Goal: Task Accomplishment & Management: Manage account settings

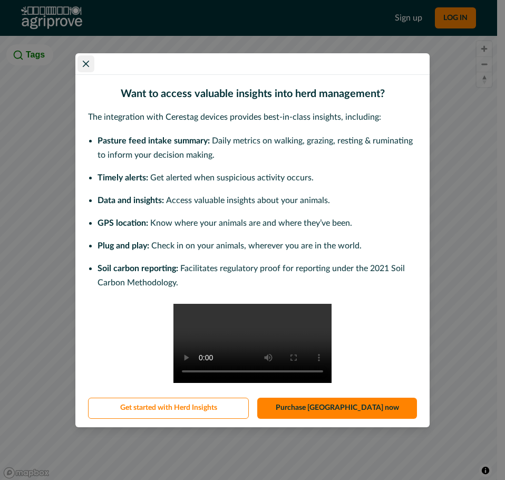
click at [88, 61] on icon "Close" at bounding box center [86, 64] width 6 height 6
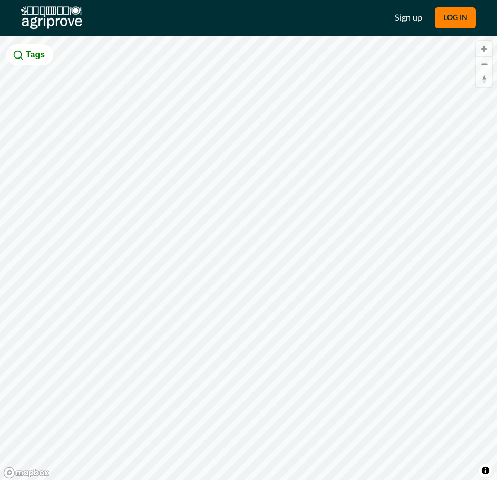
click at [459, 28] on div "Sign up LOG IN" at bounding box center [248, 18] width 497 height 36
click at [459, 20] on button "LOG IN" at bounding box center [455, 17] width 41 height 21
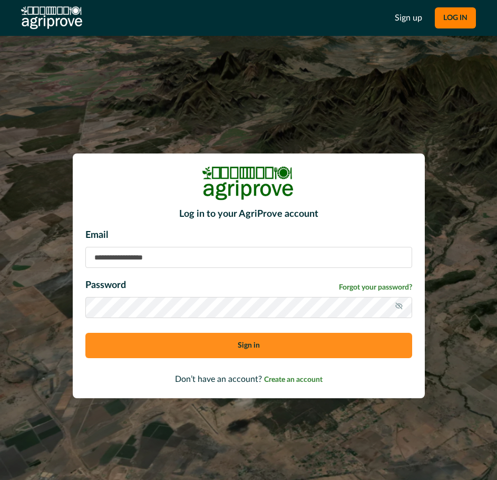
click at [197, 254] on input at bounding box center [248, 257] width 327 height 21
type input "**********"
click at [270, 351] on button "Sign in" at bounding box center [248, 345] width 327 height 25
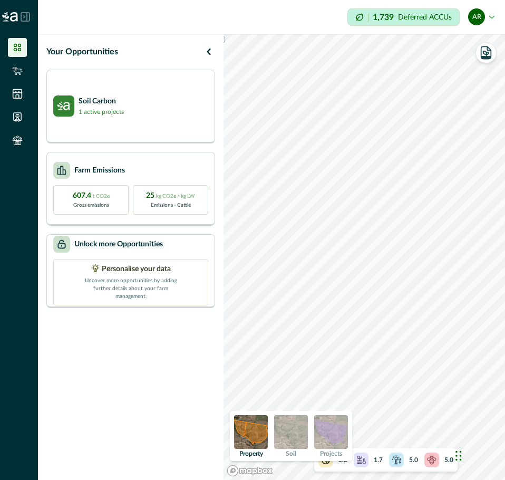
click at [220, 170] on div "Your Opportunities Soil Carbon 1 active projects Farm Emissions 607.4 t CO2e Gr…" at bounding box center [271, 257] width 467 height 446
click at [282, 432] on img at bounding box center [291, 432] width 34 height 34
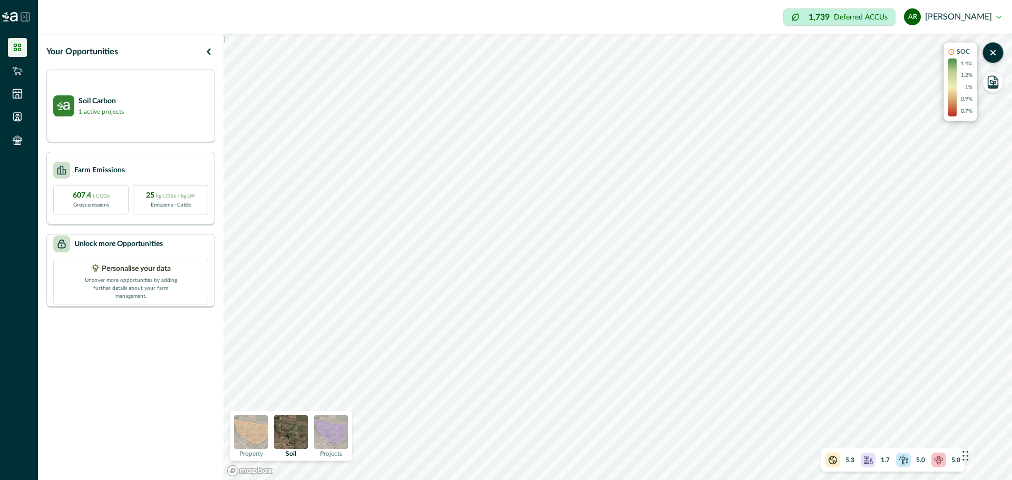
click at [337, 432] on img at bounding box center [331, 433] width 34 height 34
click at [290, 436] on img at bounding box center [291, 433] width 34 height 34
click at [190, 104] on div "Soil Carbon 1 active projects" at bounding box center [130, 105] width 155 height 21
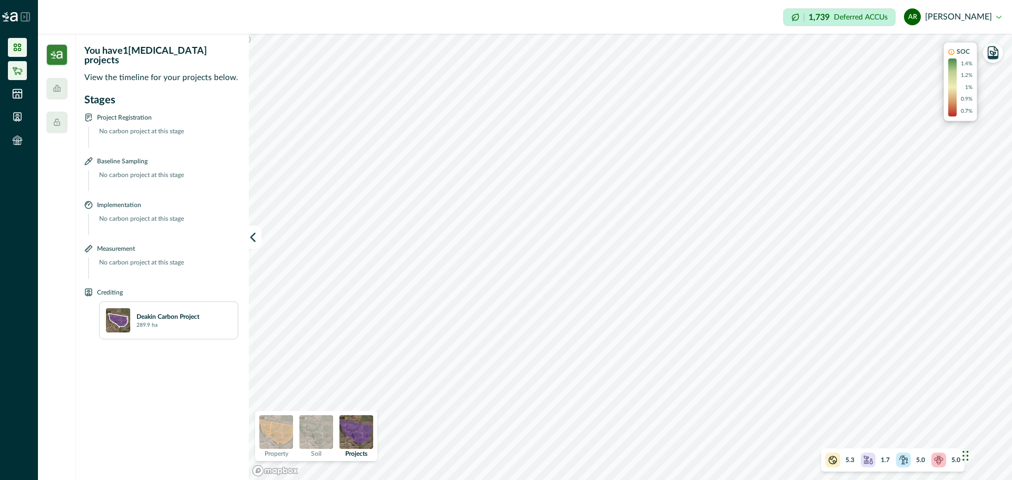
click at [14, 69] on icon at bounding box center [17, 70] width 11 height 11
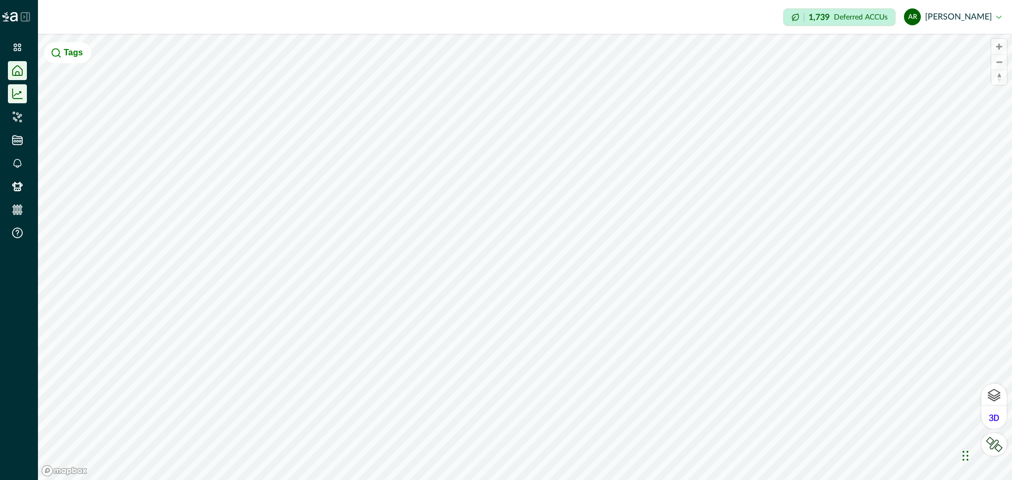
click at [15, 94] on icon at bounding box center [17, 94] width 11 height 11
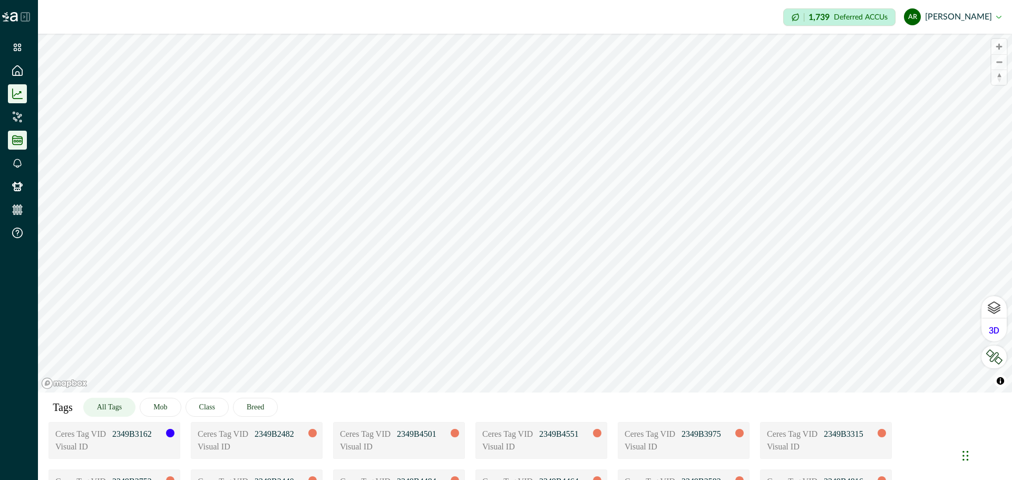
click at [17, 141] on icon at bounding box center [17, 141] width 3 height 3
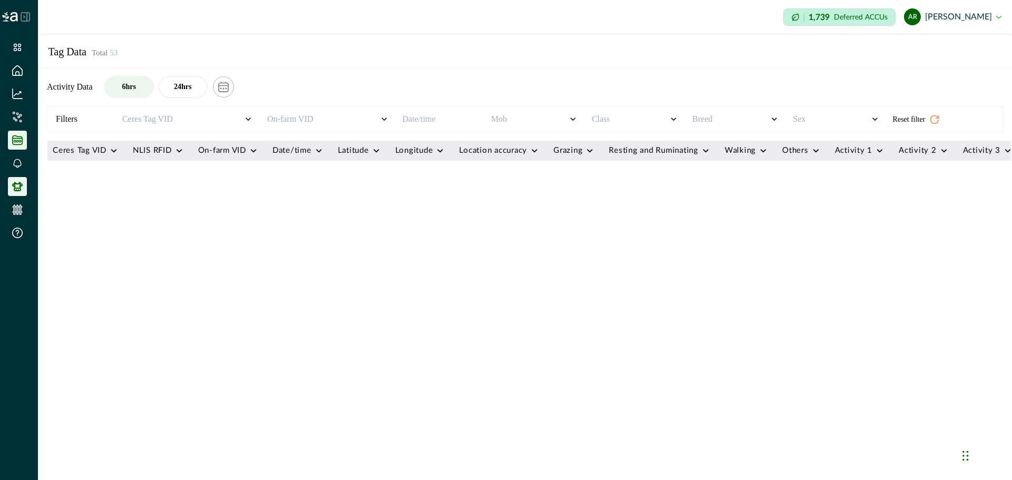
click at [19, 189] on icon at bounding box center [17, 186] width 11 height 11
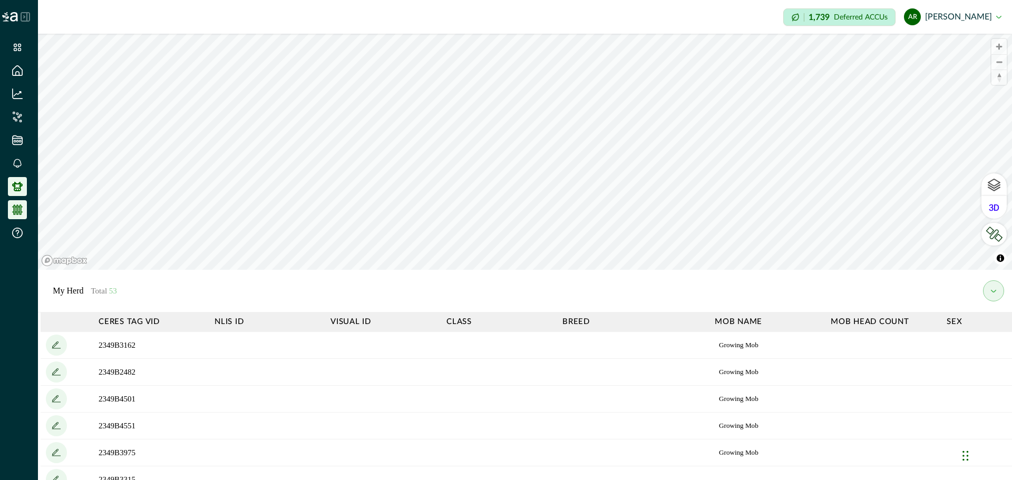
click at [24, 211] on li at bounding box center [17, 209] width 19 height 19
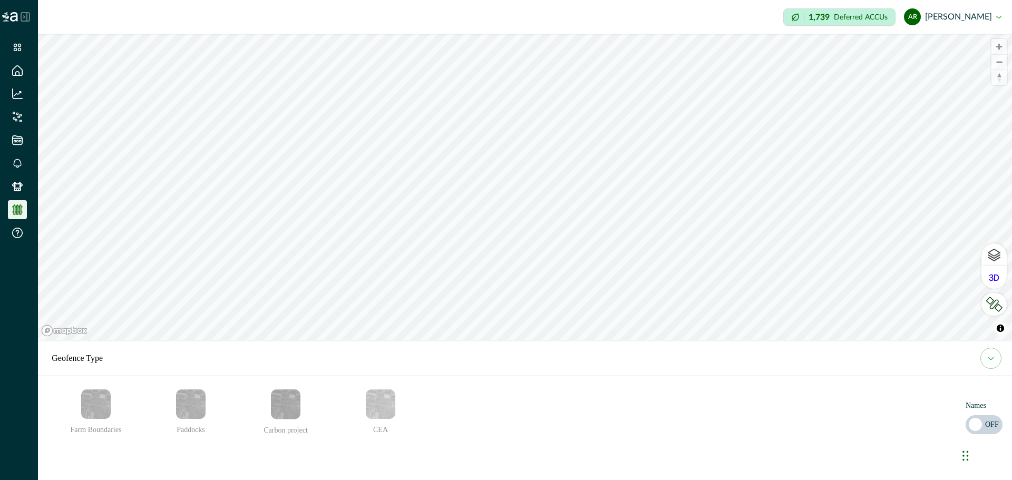
click at [102, 406] on img "Farm Boundaries" at bounding box center [96, 405] width 30 height 30
click at [297, 413] on img "Carbon project" at bounding box center [286, 405] width 30 height 30
click at [23, 42] on li at bounding box center [17, 47] width 19 height 19
